Goal: Task Accomplishment & Management: Manage account settings

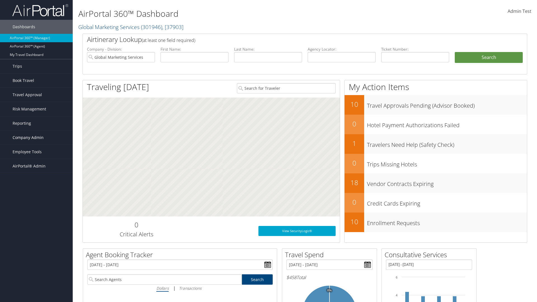
click at [36, 138] on span "Company Admin" at bounding box center [28, 138] width 31 height 14
click at [0, 0] on link "Travel Policy" at bounding box center [0, 0] width 0 height 0
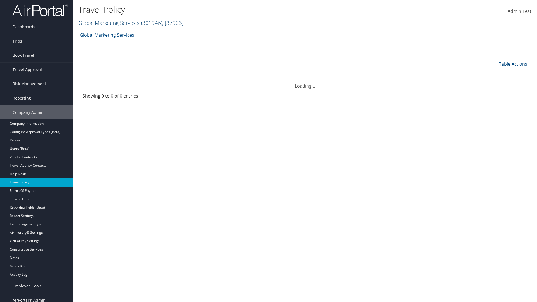
click at [108, 23] on link "Global Marketing Services ( 301946 ) , [ 37903 ]" at bounding box center [130, 23] width 105 height 8
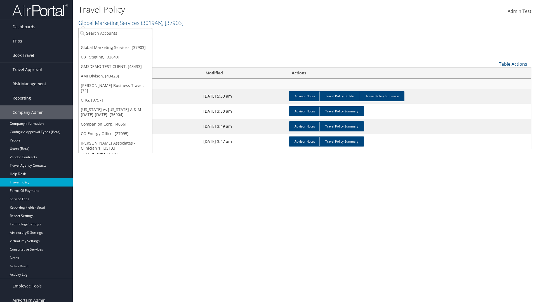
click at [115, 33] on input "search" at bounding box center [116, 33] width 74 height 10
type input "Global Marketing Services"
click at [121, 43] on div "Global Marketing Services (301946), [37903]" at bounding box center [120, 43] width 90 height 5
